Goal: Task Accomplishment & Management: Use online tool/utility

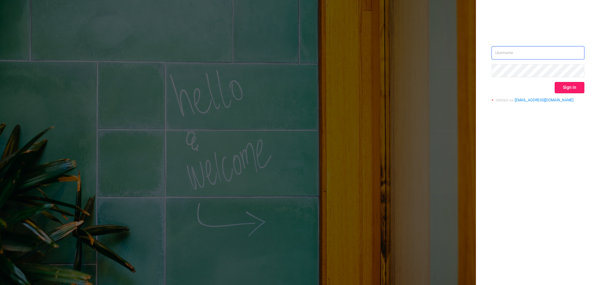
type input "[EMAIL_ADDRESS][DOMAIN_NAME]"
click at [571, 91] on button "Sign in" at bounding box center [570, 87] width 30 height 11
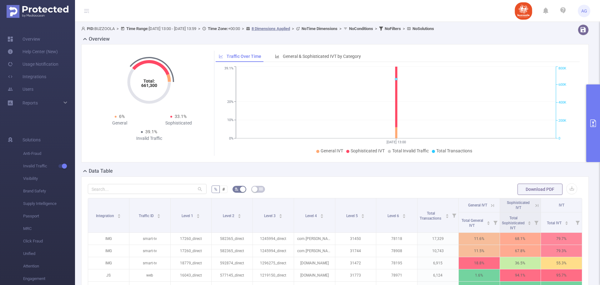
click at [596, 118] on button "primary" at bounding box center [593, 123] width 14 height 78
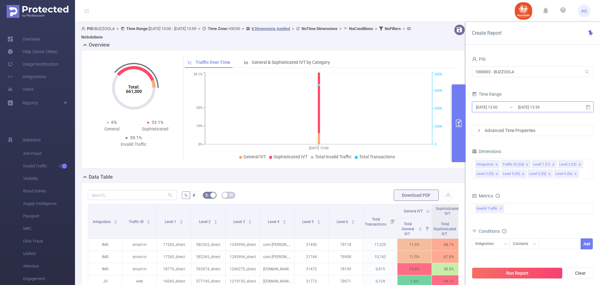
click at [510, 105] on input "[DATE] 13:00" at bounding box center [500, 107] width 51 height 8
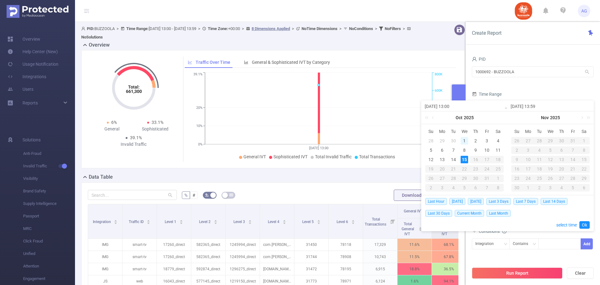
click at [465, 140] on div "1" at bounding box center [465, 141] width 8 height 8
click at [465, 161] on div "15" at bounding box center [465, 160] width 8 height 8
type input "[DATE] 13:00"
click at [585, 224] on link "Ok" at bounding box center [584, 225] width 10 height 8
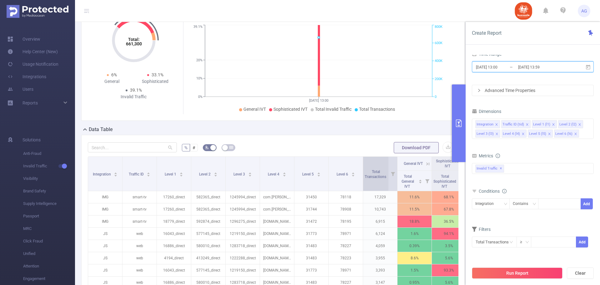
scroll to position [94, 0]
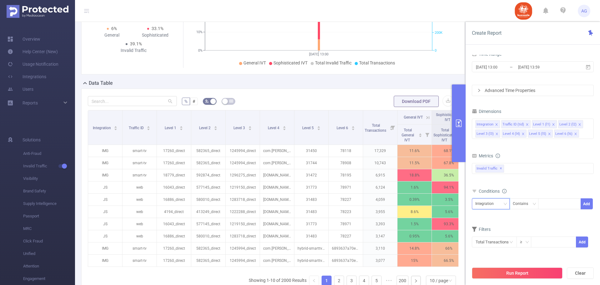
click at [495, 203] on div "Integration" at bounding box center [486, 203] width 23 height 10
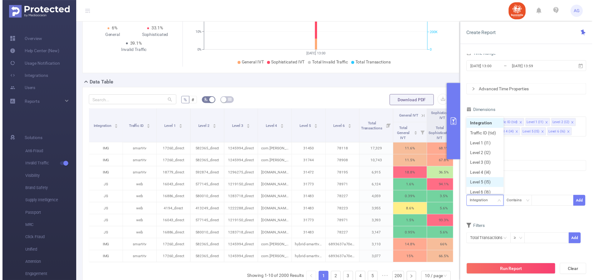
scroll to position [3, 0]
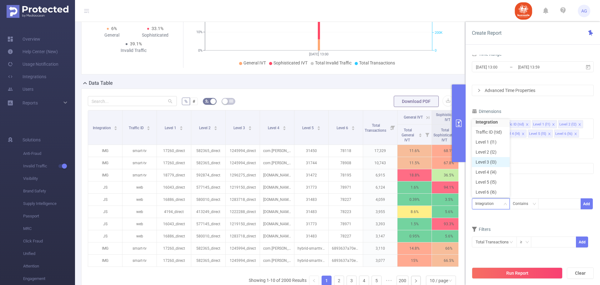
click at [493, 160] on li "Level 3 (l3)" at bounding box center [491, 162] width 38 height 10
click at [548, 204] on div at bounding box center [560, 203] width 36 height 10
click at [546, 202] on div at bounding box center [560, 203] width 36 height 10
paste input "1301166 1301154 1301155 1301168 1301162 1301164 1301173 1301189 1301175 1301169…"
type input "1301166 1301154 1301155 1301168 1301162 1301164 1301173 1301189 1301175 1301169…"
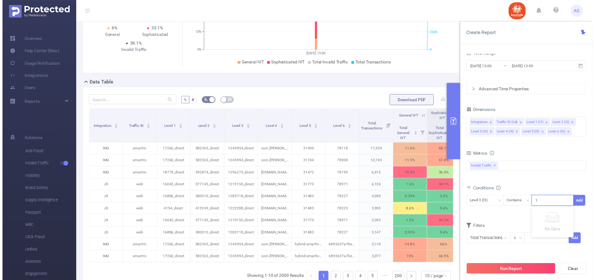
scroll to position [0, 450]
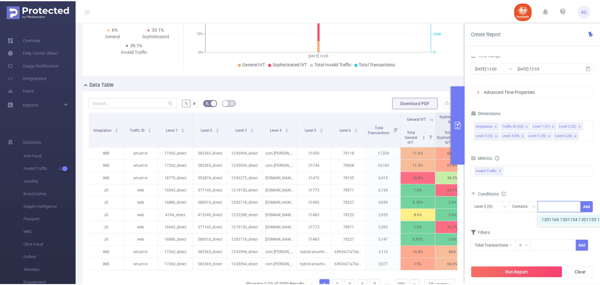
scroll to position [0, 0]
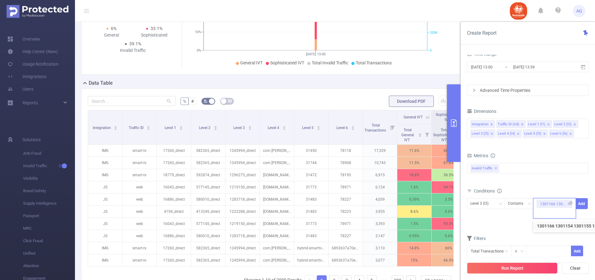
click at [568, 203] on icon "icon: close" at bounding box center [569, 204] width 3 height 3
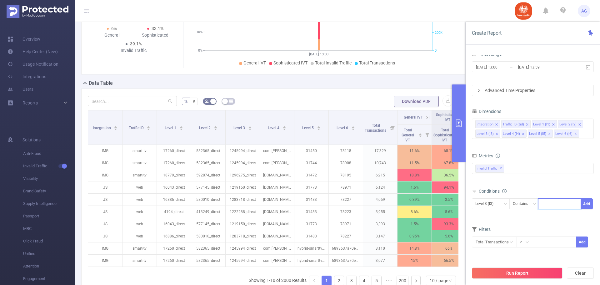
paste input
click at [586, 203] on button "Add" at bounding box center [587, 203] width 12 height 11
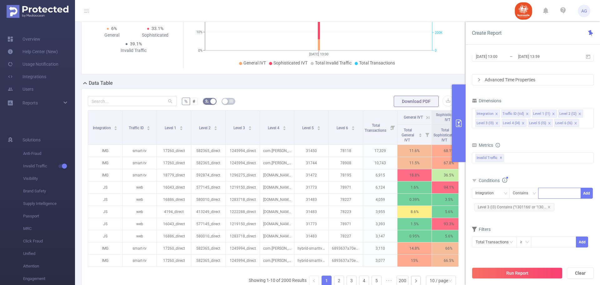
click at [522, 273] on button "Run Report" at bounding box center [517, 272] width 91 height 11
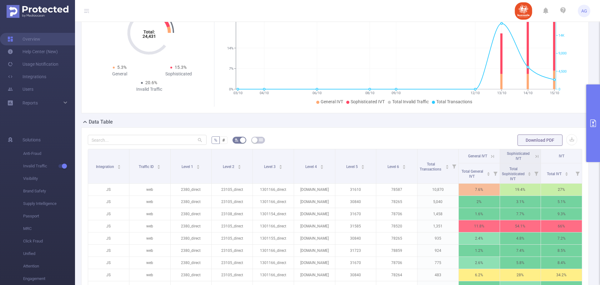
scroll to position [125, 0]
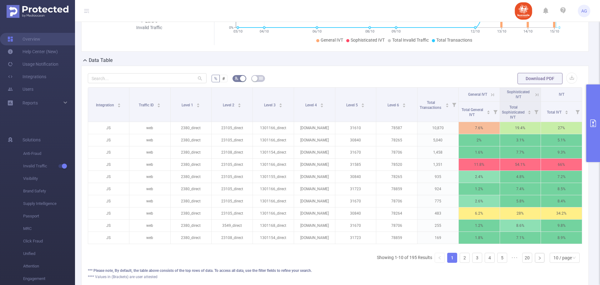
click at [597, 116] on button "primary" at bounding box center [593, 123] width 14 height 78
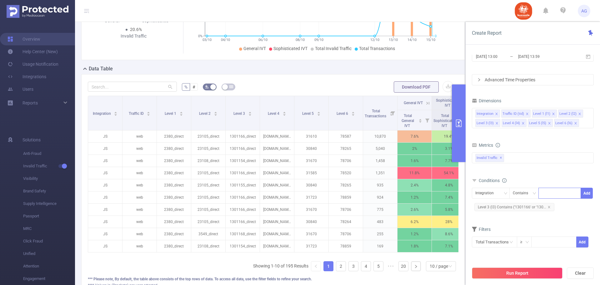
click at [291, 80] on div "% # Download PDF Integration Traffic ID Level 1 Level 2 Level 3 Level 4 Level 5…" at bounding box center [273, 184] width 384 height 221
click at [353, 79] on div "% # Download PDF Integration Traffic ID Level 1 Level 2 Level 3 Level 4 Level 5…" at bounding box center [273, 184] width 384 height 221
click at [446, 86] on button "button" at bounding box center [448, 86] width 11 height 11
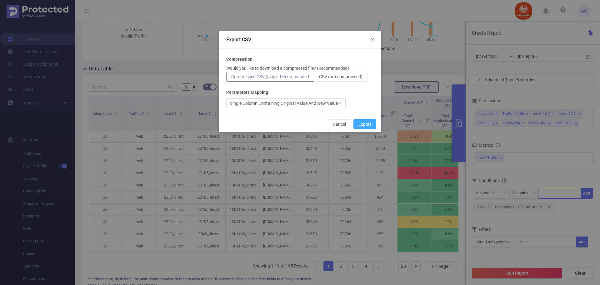
click at [363, 122] on button "Export" at bounding box center [364, 124] width 23 height 10
